Goal: Information Seeking & Learning: Check status

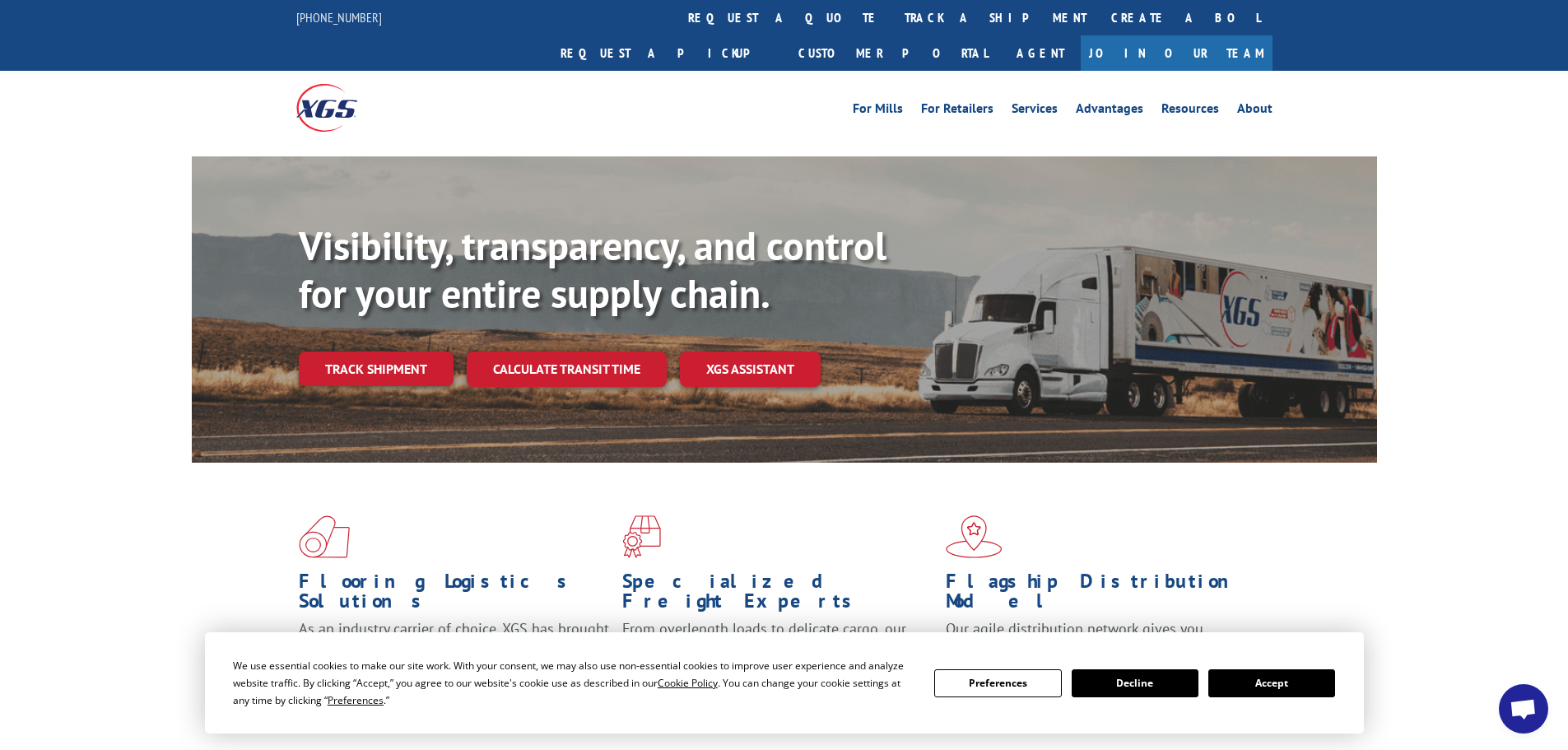
click at [1246, 678] on button "Accept" at bounding box center [1272, 684] width 127 height 28
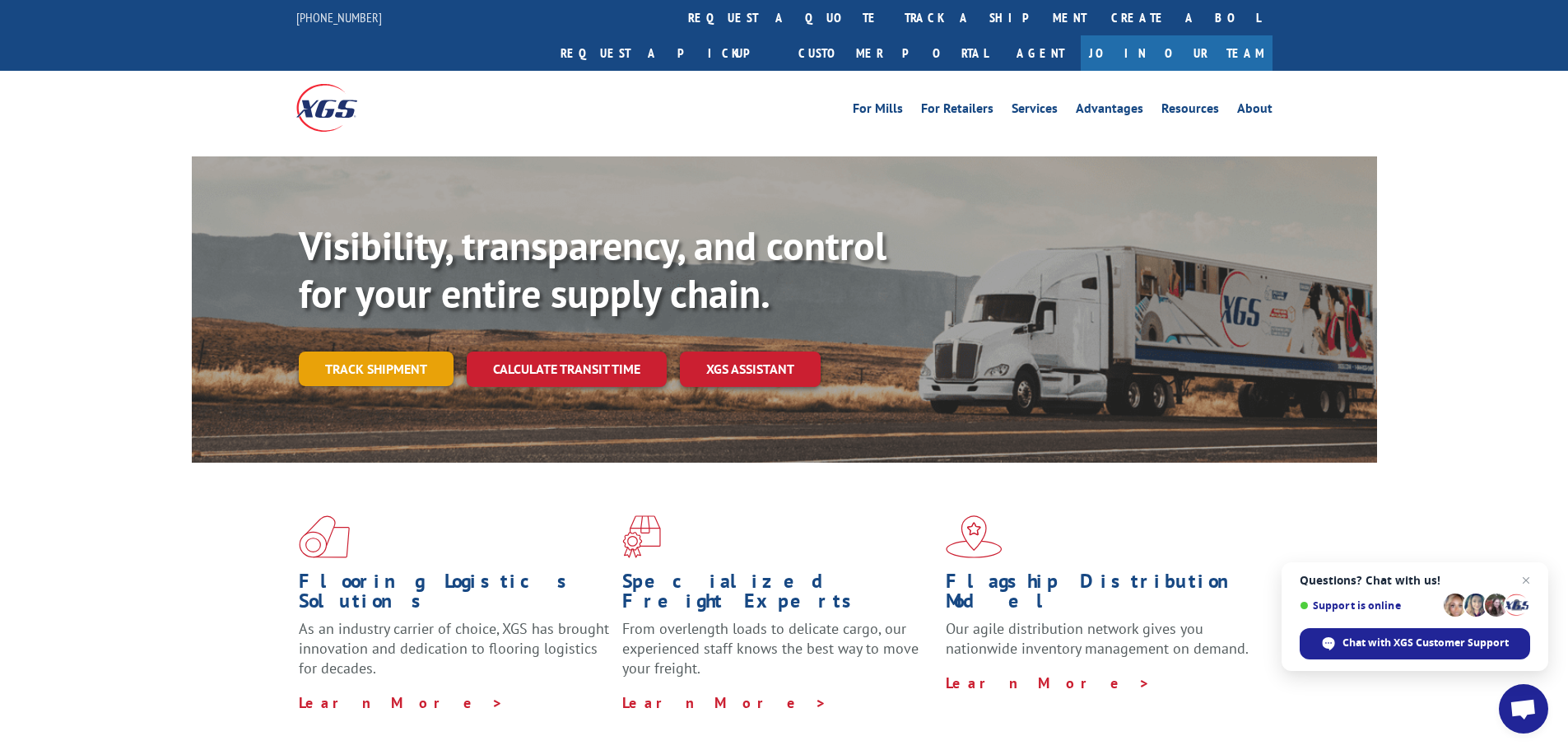
click at [375, 351] on link "Track shipment" at bounding box center [376, 368] width 155 height 35
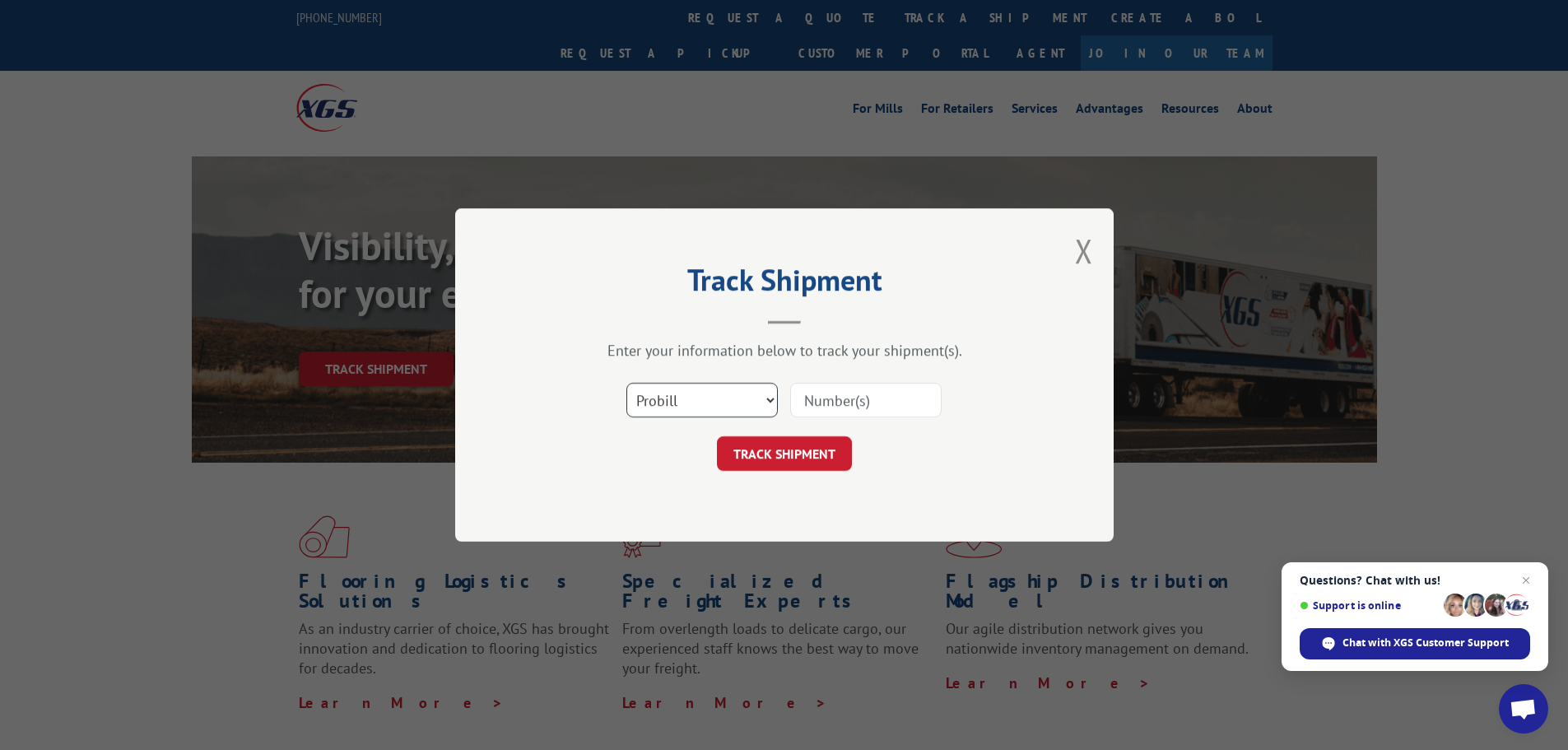
click at [693, 396] on select "Select category... Probill BOL PO" at bounding box center [702, 400] width 151 height 35
select select "bol"
click at [627, 383] on select "Select category... Probill BOL PO" at bounding box center [702, 400] width 151 height 35
click at [815, 399] on input at bounding box center [866, 400] width 151 height 35
paste input "5530970"
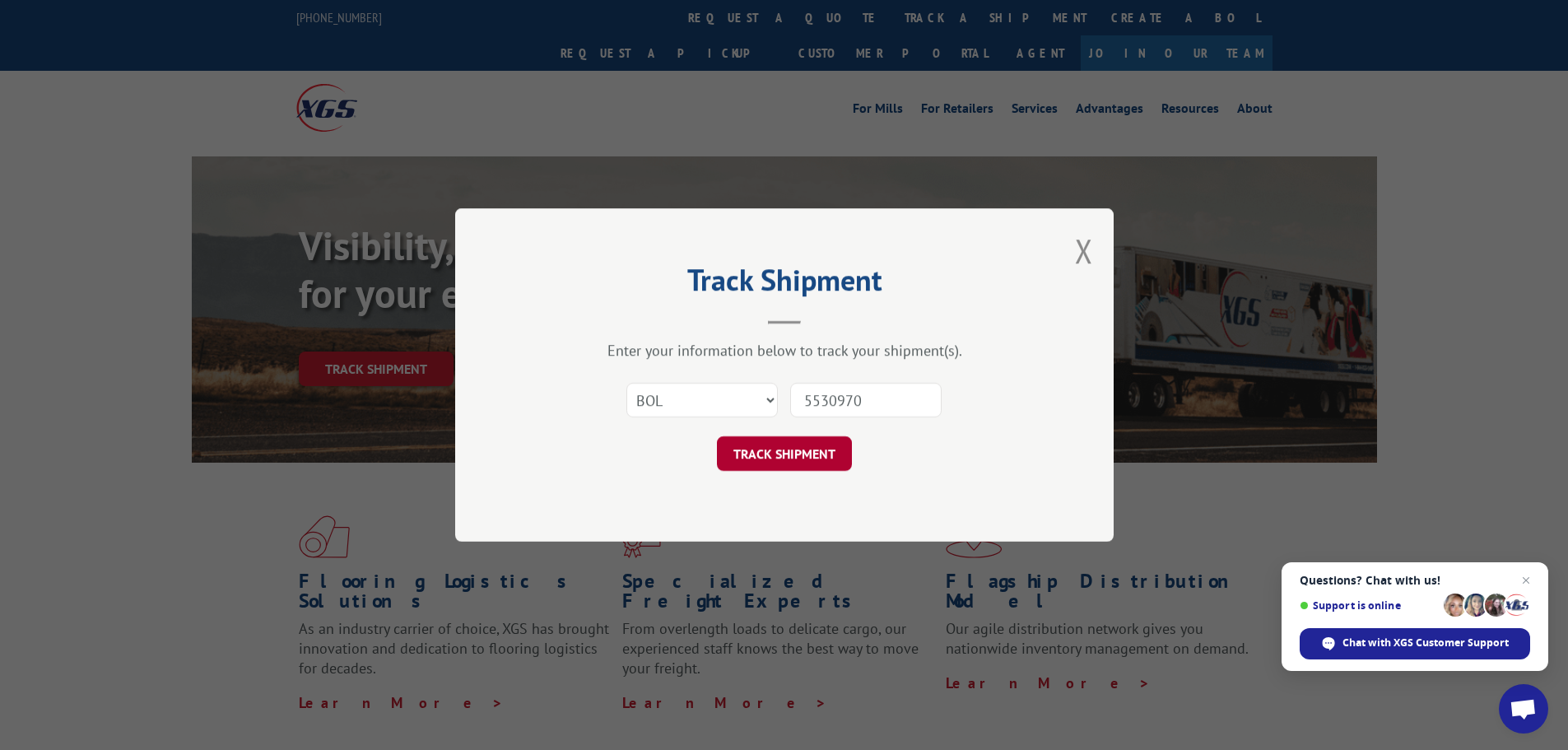
type input "5530970"
click at [822, 453] on button "TRACK SHIPMENT" at bounding box center [784, 453] width 135 height 35
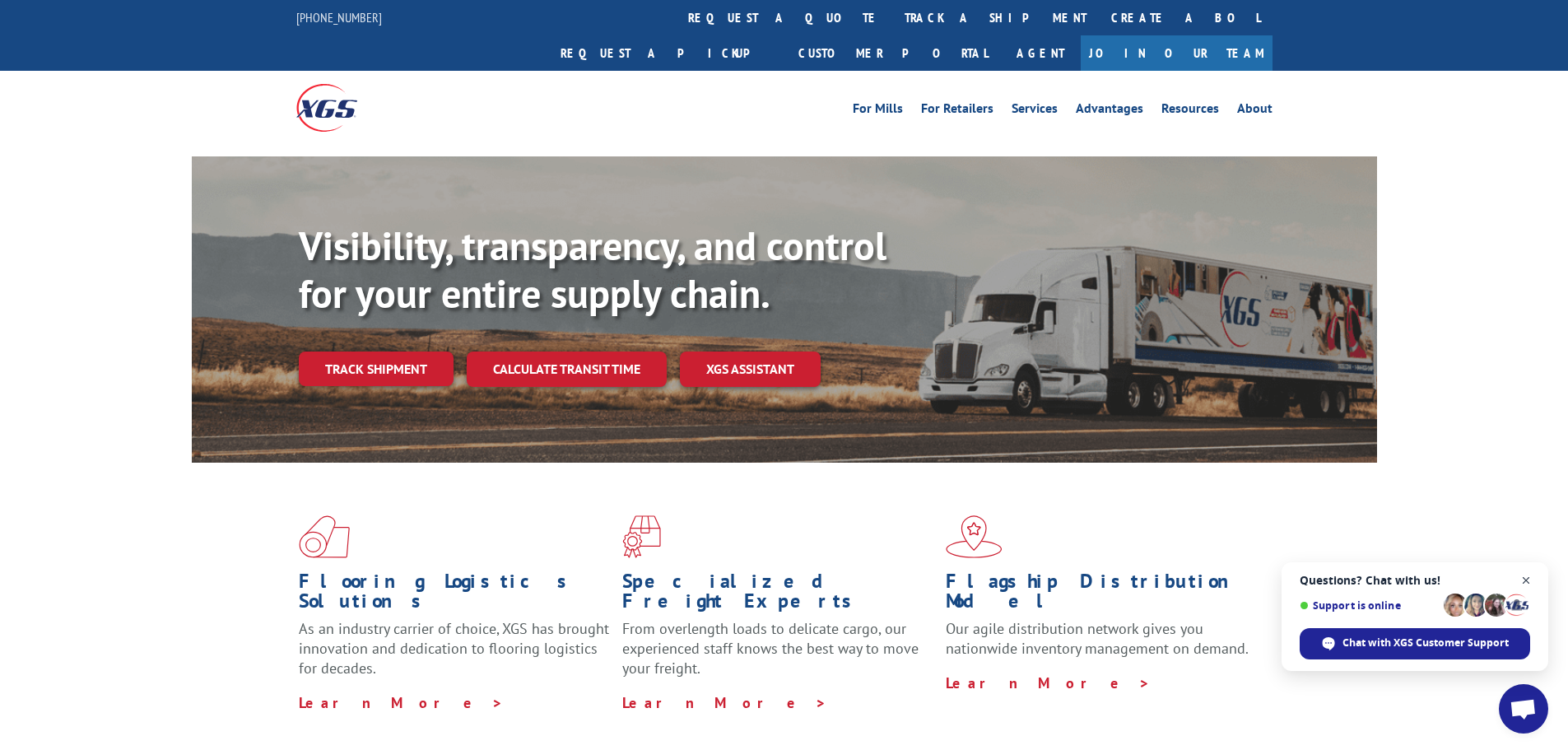
click at [1526, 575] on span "Close chat" at bounding box center [1527, 581] width 21 height 21
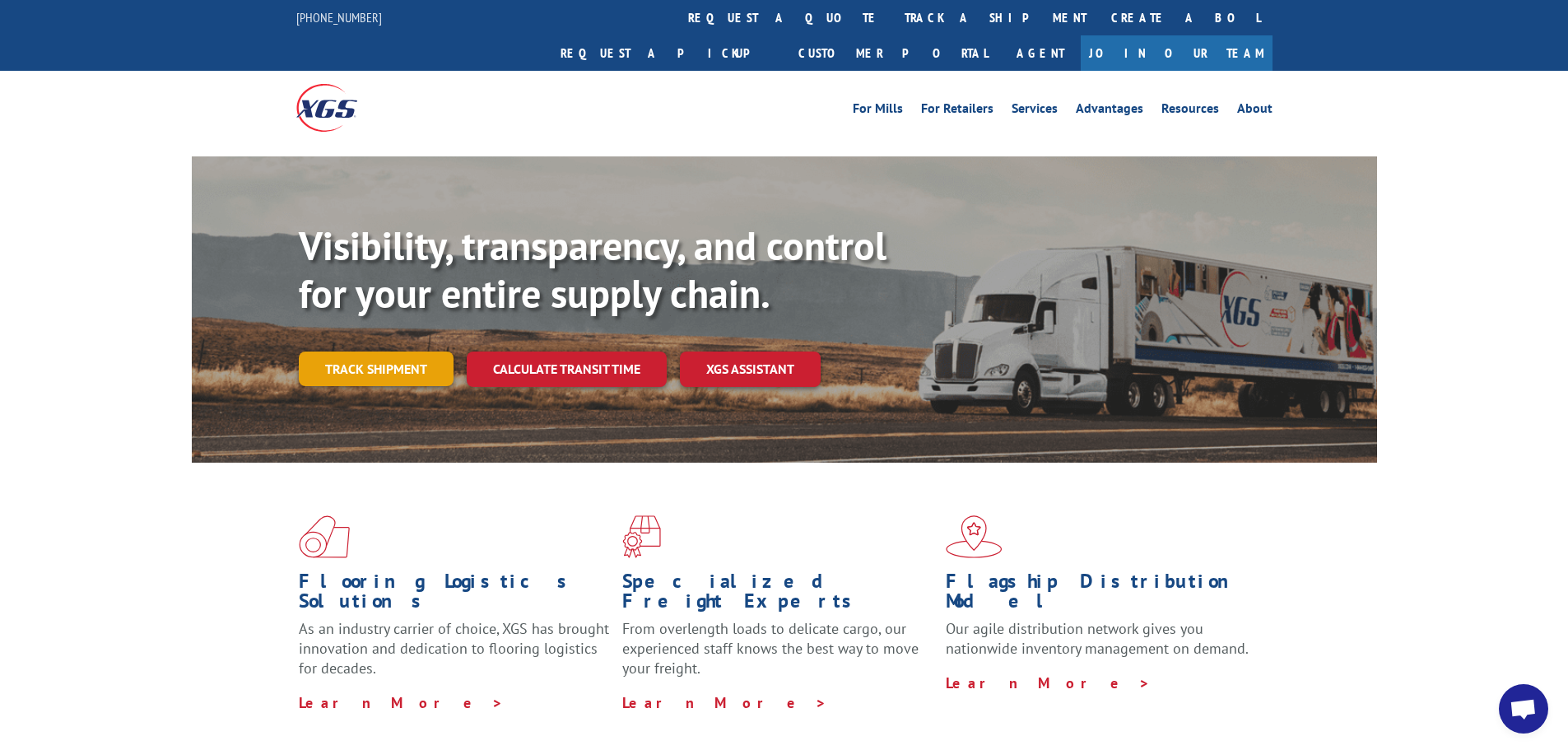
click at [347, 351] on link "Track shipment" at bounding box center [376, 368] width 155 height 35
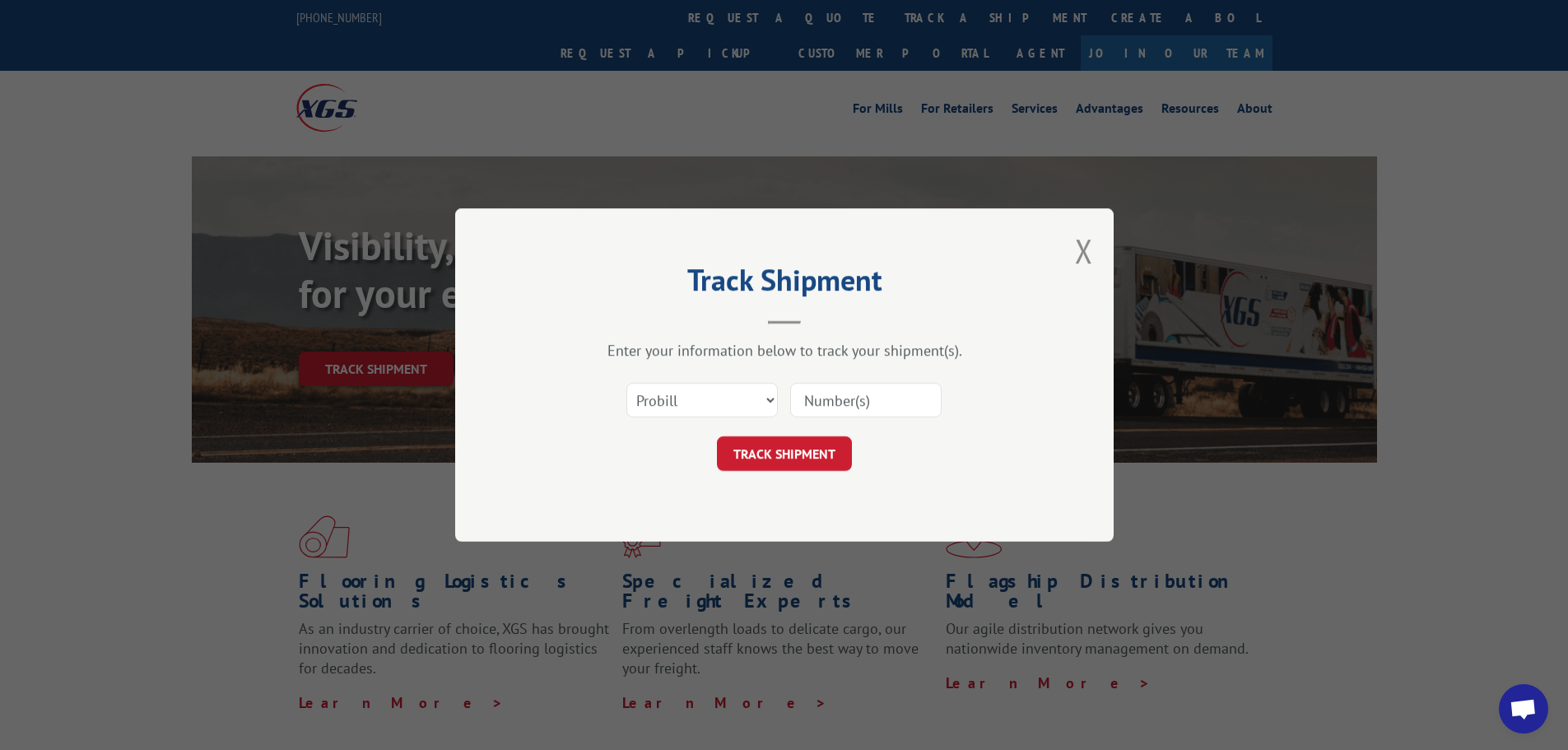
click at [847, 392] on input at bounding box center [866, 400] width 151 height 35
paste input "17477681"
type input "17477681"
click at [770, 457] on button "TRACK SHIPMENT" at bounding box center [784, 453] width 135 height 35
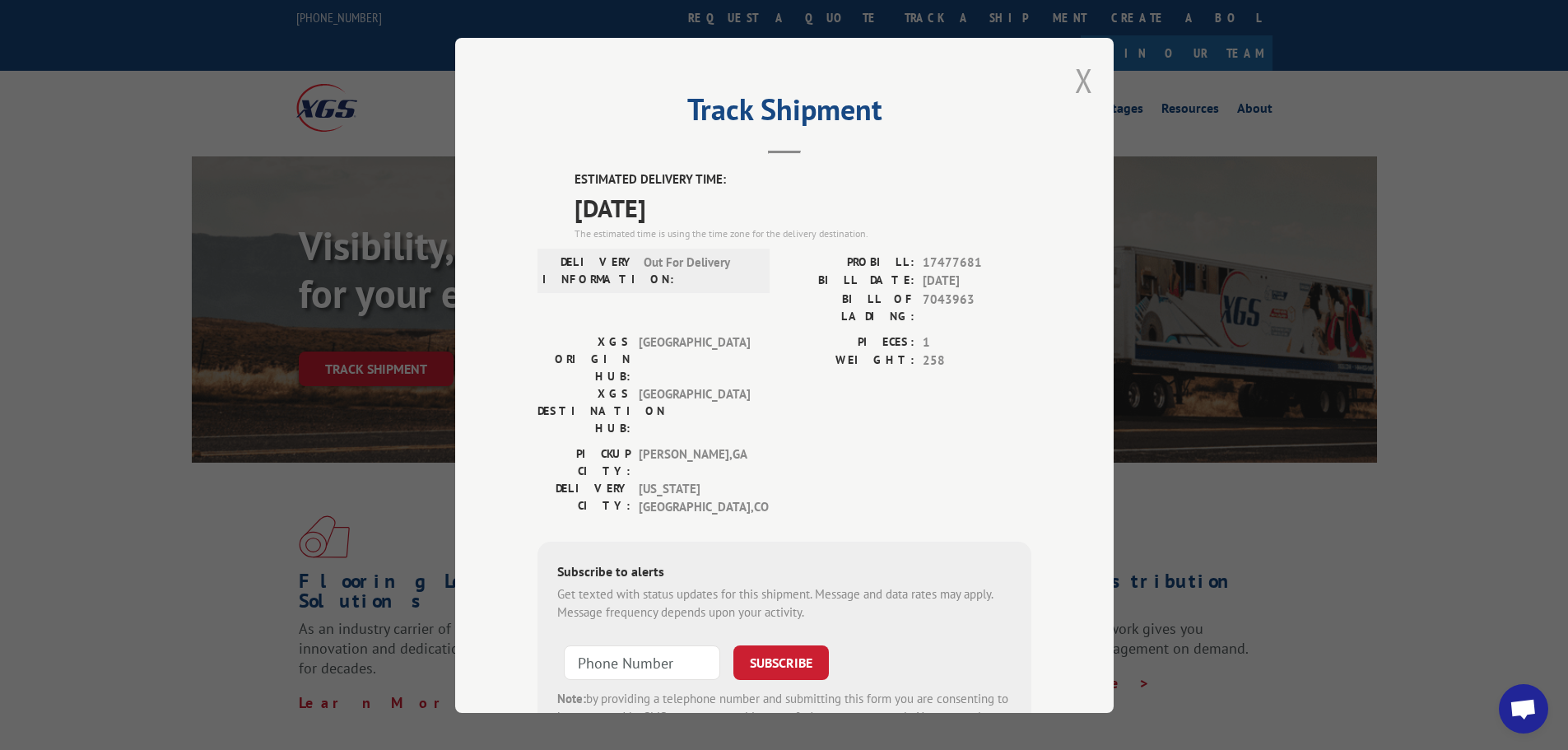
click at [1075, 87] on button "Close modal" at bounding box center [1083, 80] width 18 height 44
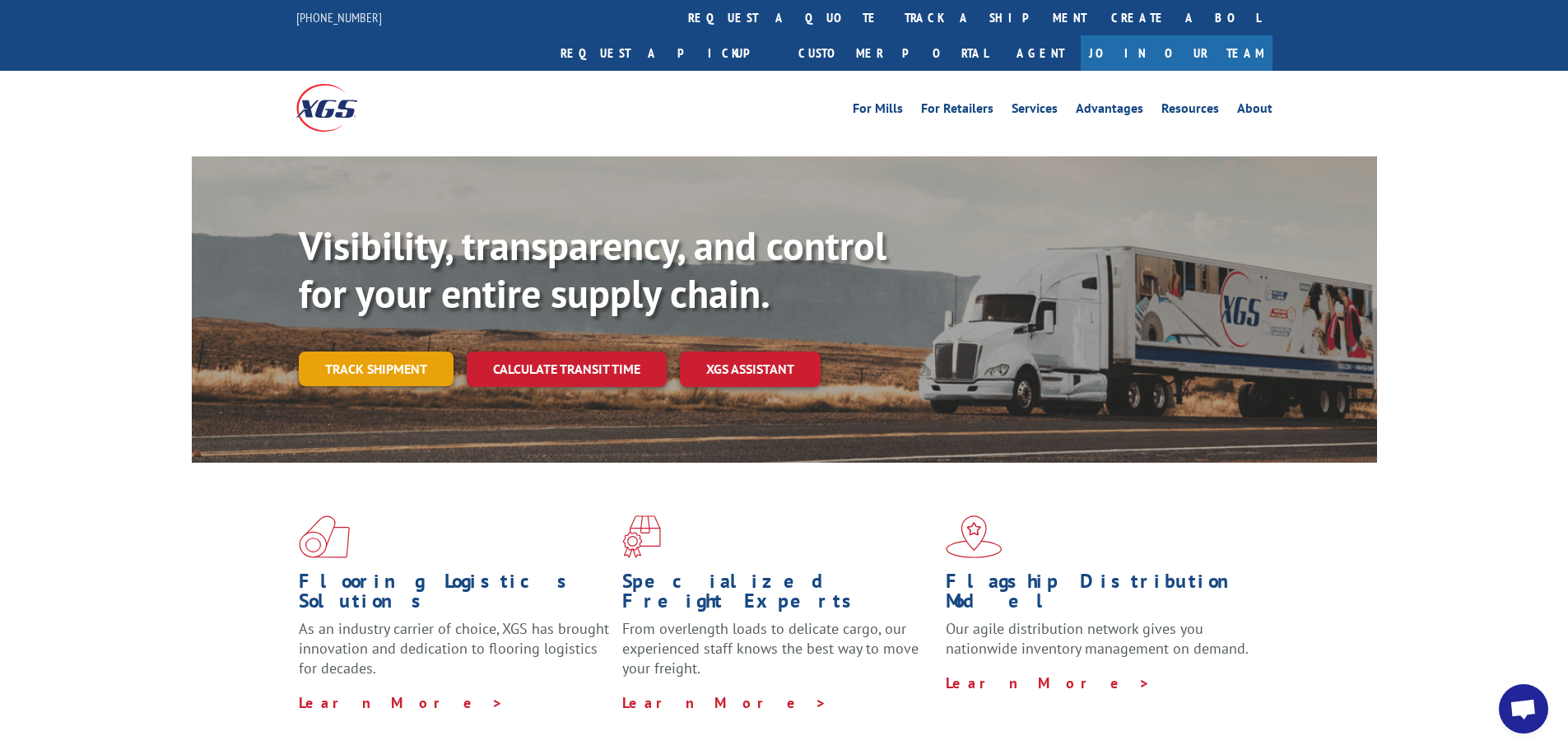
click at [355, 351] on link "Track shipment" at bounding box center [376, 368] width 155 height 35
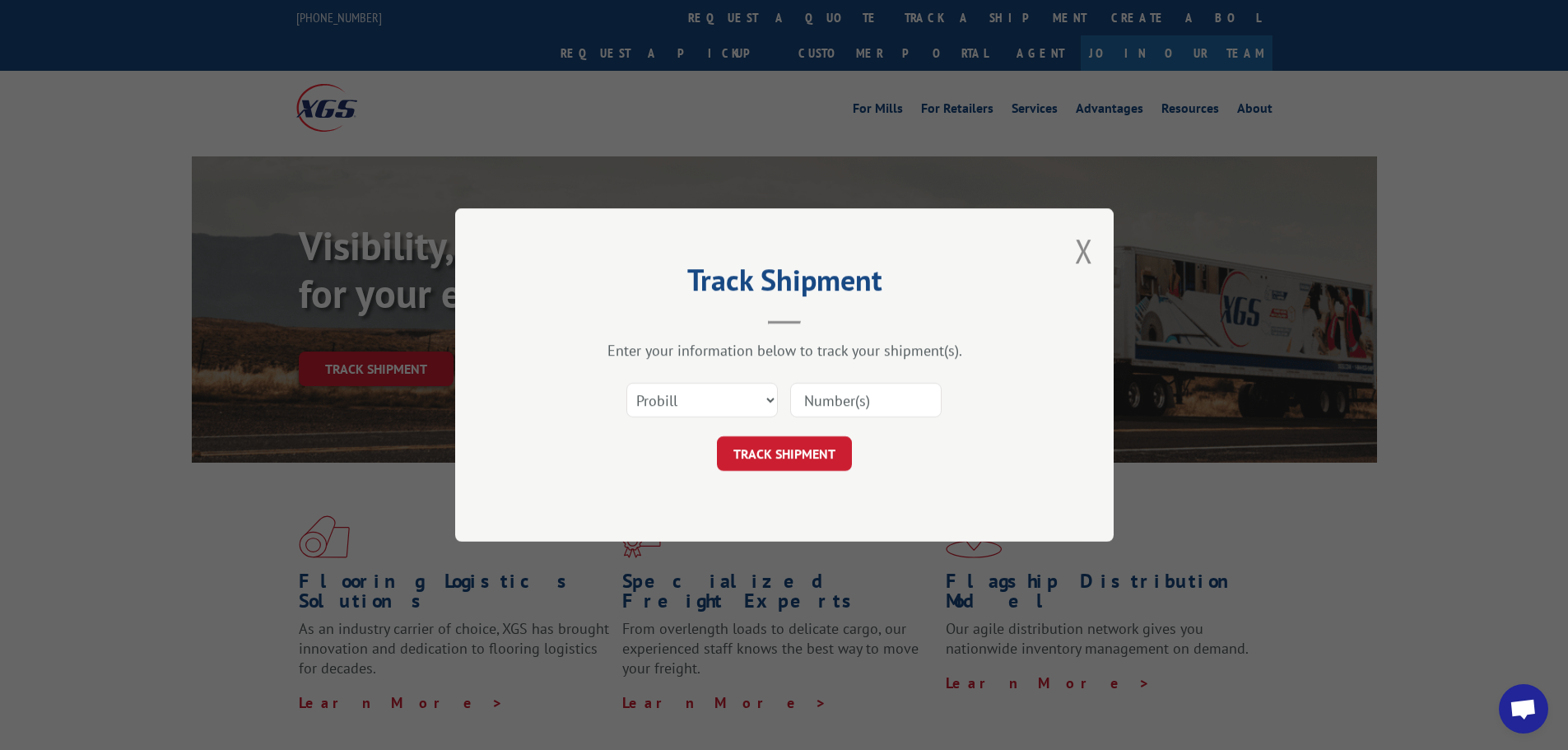
click at [840, 406] on input at bounding box center [866, 400] width 151 height 35
paste input "17477129"
type input "17477129"
click at [819, 461] on button "TRACK SHIPMENT" at bounding box center [784, 453] width 135 height 35
